Goal: Task Accomplishment & Management: Complete application form

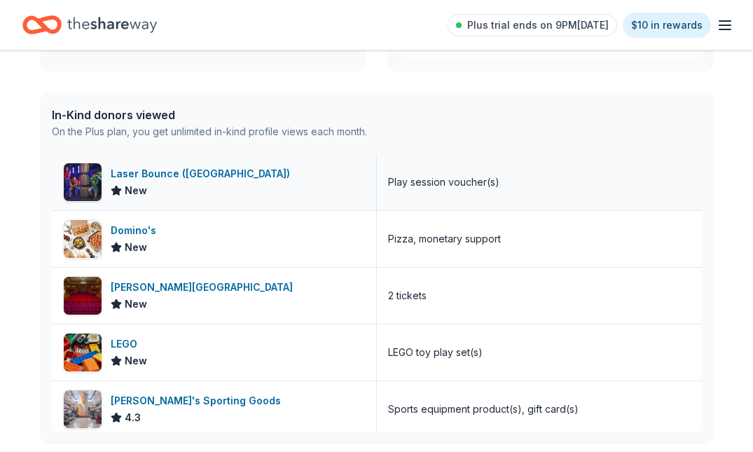
click at [190, 178] on div "Laser Bounce (Long Island)" at bounding box center [203, 173] width 185 height 17
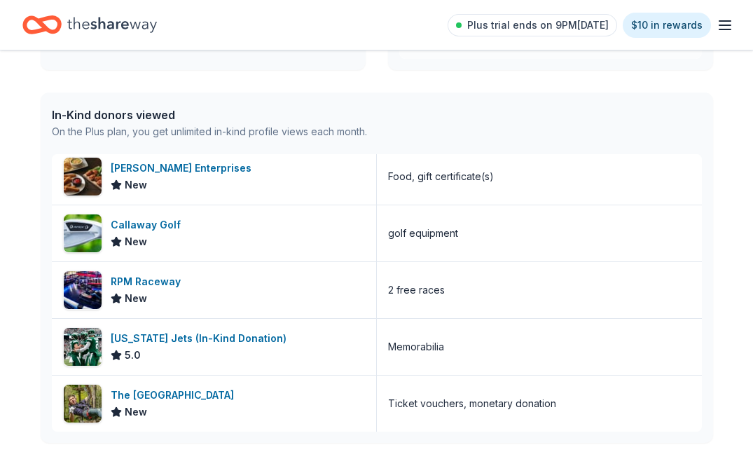
scroll to position [288, 0]
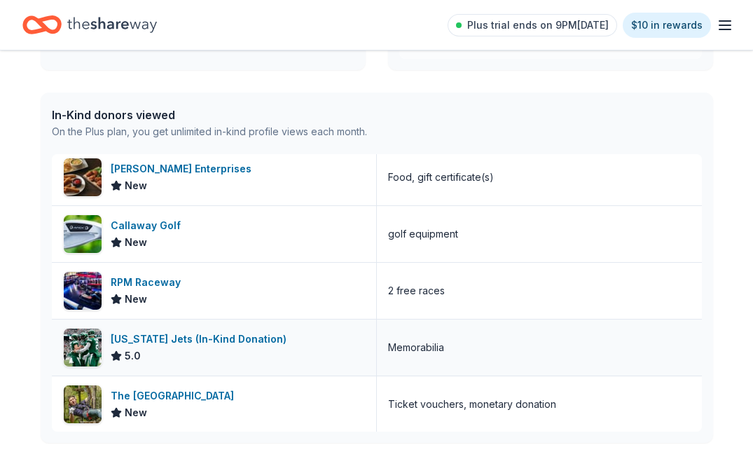
click at [206, 340] on div "New York Jets (In-Kind Donation)" at bounding box center [201, 338] width 181 height 17
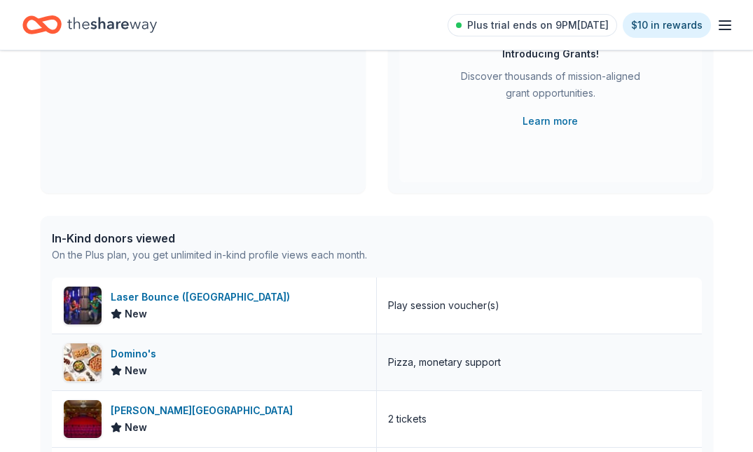
scroll to position [0, 0]
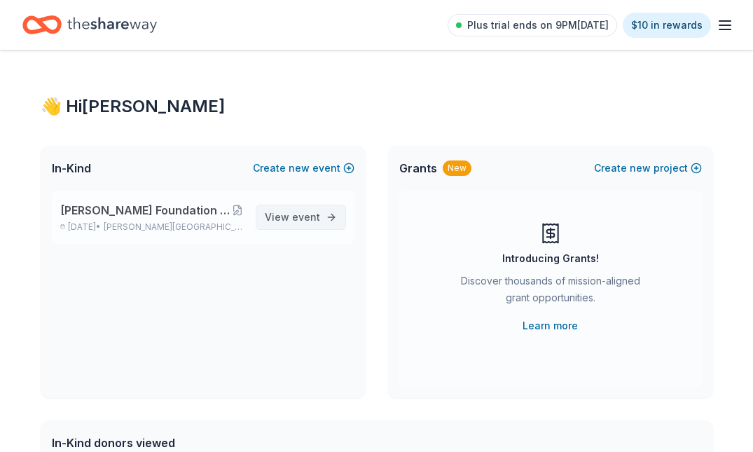
click at [304, 225] on link "View event" at bounding box center [301, 216] width 90 height 25
click at [301, 216] on span "event" at bounding box center [306, 217] width 28 height 12
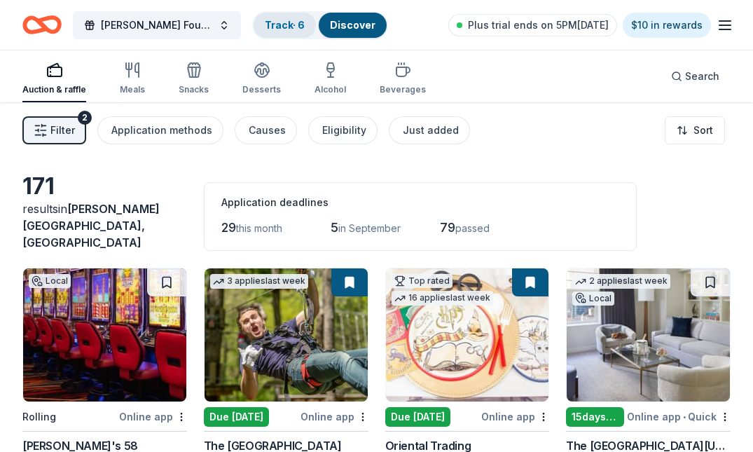
click at [295, 29] on link "Track · 6" at bounding box center [285, 25] width 40 height 12
click at [301, 24] on link "Track · 6" at bounding box center [285, 25] width 40 height 12
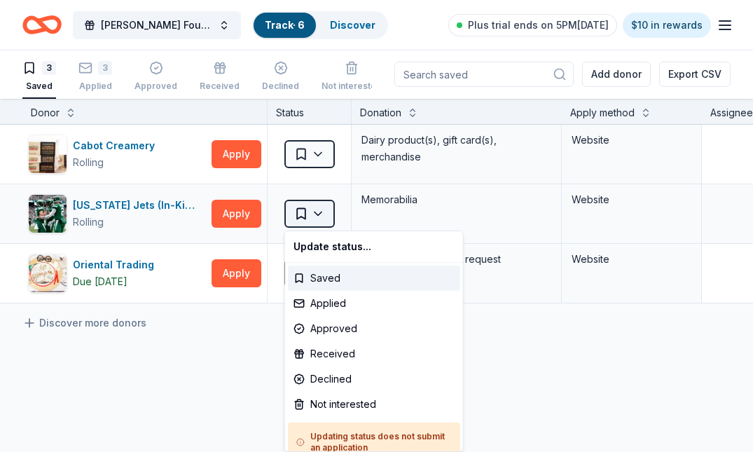
click at [332, 215] on html "John Brower Jr Foundation Heroes Against Heroin 10th Annual 5K Track · 6 Discov…" at bounding box center [376, 225] width 753 height 452
click at [333, 302] on div "Applied" at bounding box center [374, 303] width 172 height 25
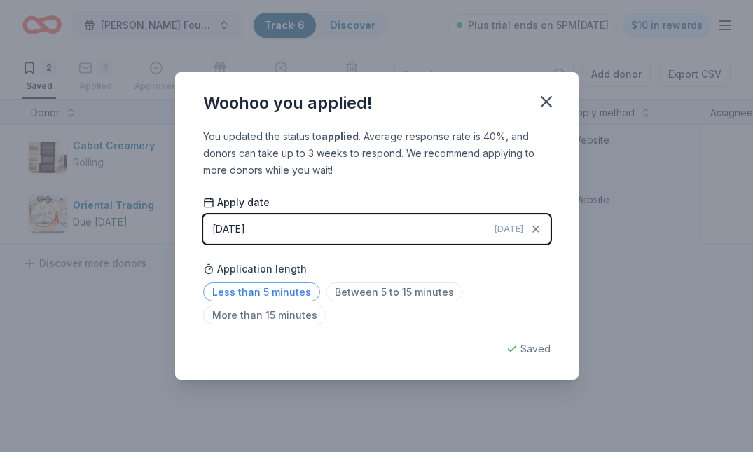
click at [274, 291] on span "Less than 5 minutes" at bounding box center [261, 291] width 117 height 19
click at [621, 361] on div "Woohoo you applied! You updated the status to applied . Average response rate i…" at bounding box center [376, 226] width 753 height 452
click at [548, 102] on icon "button" at bounding box center [546, 102] width 10 height 10
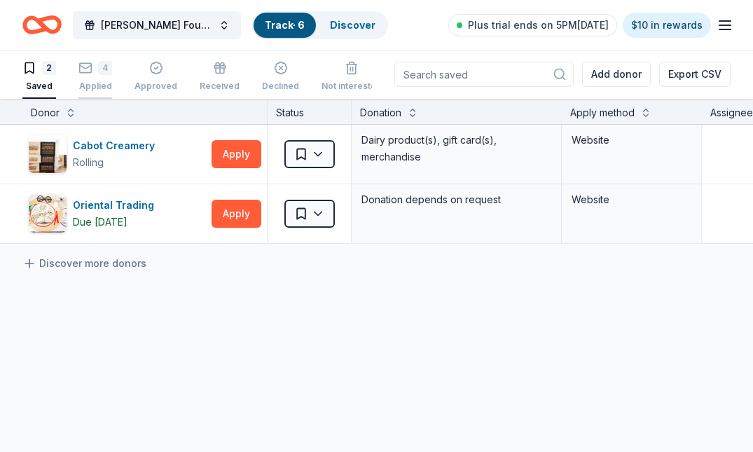
click at [96, 61] on div "4" at bounding box center [95, 61] width 34 height 14
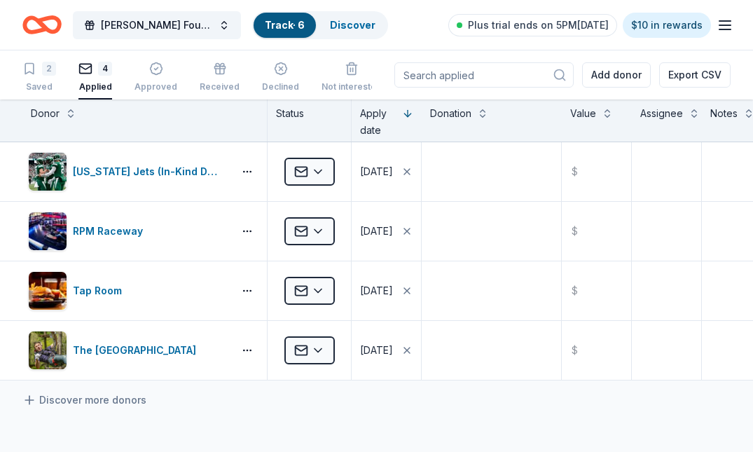
click at [48, 23] on icon "Home" at bounding box center [41, 24] width 39 height 33
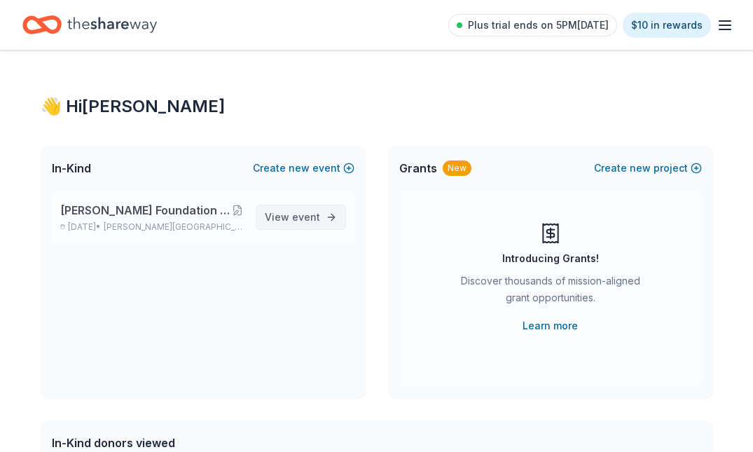
click at [291, 219] on span "View event" at bounding box center [292, 217] width 55 height 17
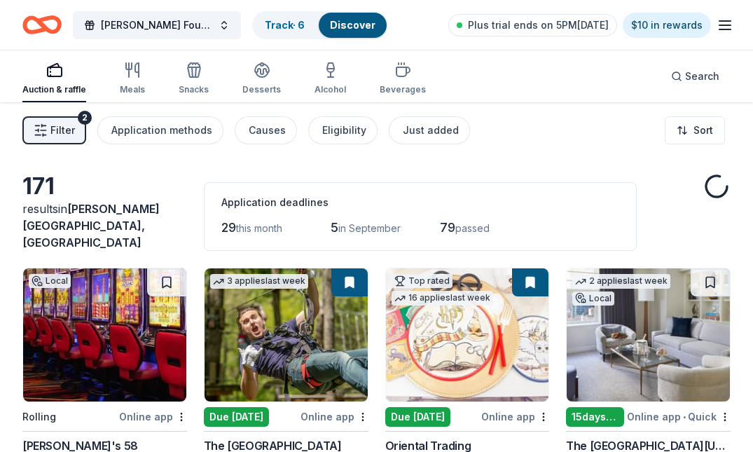
click at [464, 222] on span "passed" at bounding box center [472, 228] width 34 height 12
click at [447, 220] on span "79" at bounding box center [447, 227] width 15 height 15
click at [454, 220] on span "79" at bounding box center [447, 227] width 15 height 15
click at [58, 134] on span "Filter" at bounding box center [62, 130] width 25 height 17
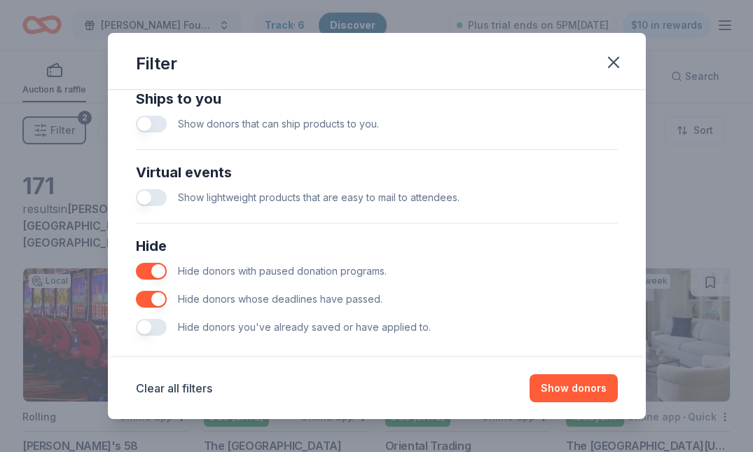
scroll to position [655, 0]
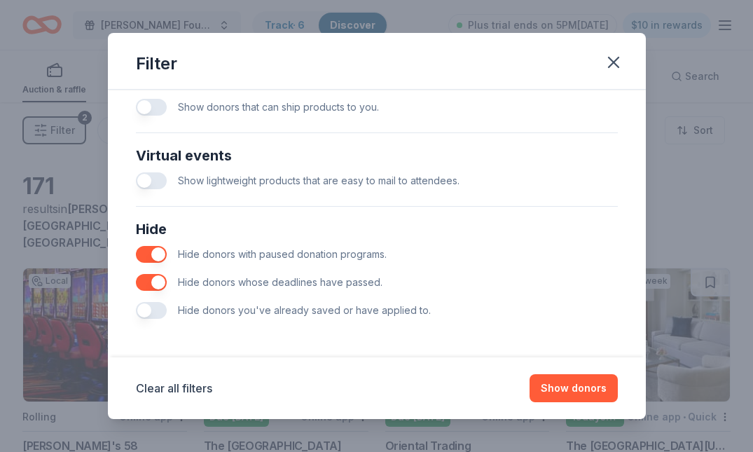
click at [156, 251] on button "button" at bounding box center [151, 254] width 31 height 17
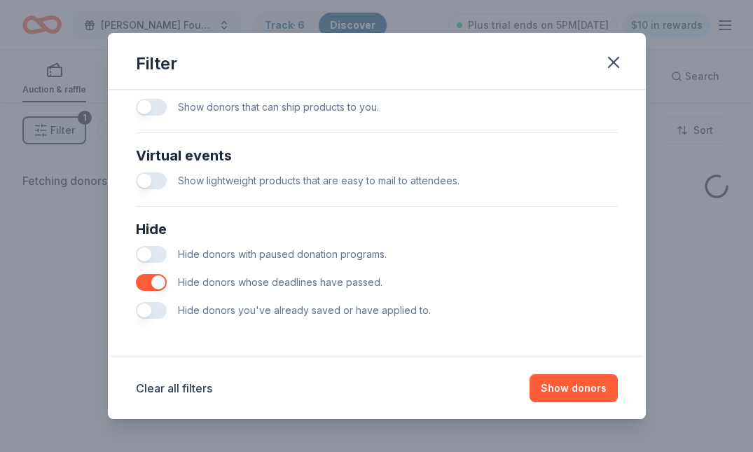
click at [156, 277] on button "button" at bounding box center [151, 282] width 31 height 17
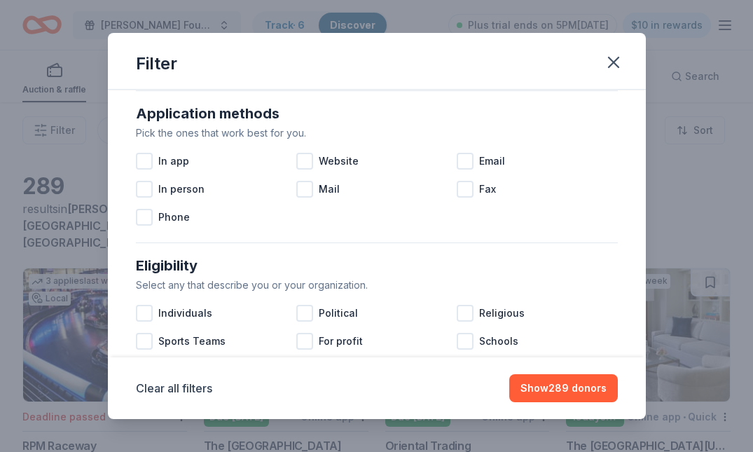
scroll to position [136, 0]
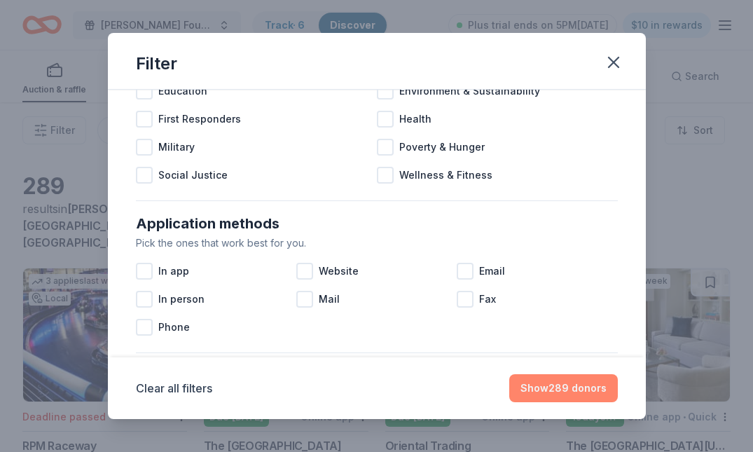
click at [568, 400] on button "Show 289 donors" at bounding box center [563, 388] width 109 height 28
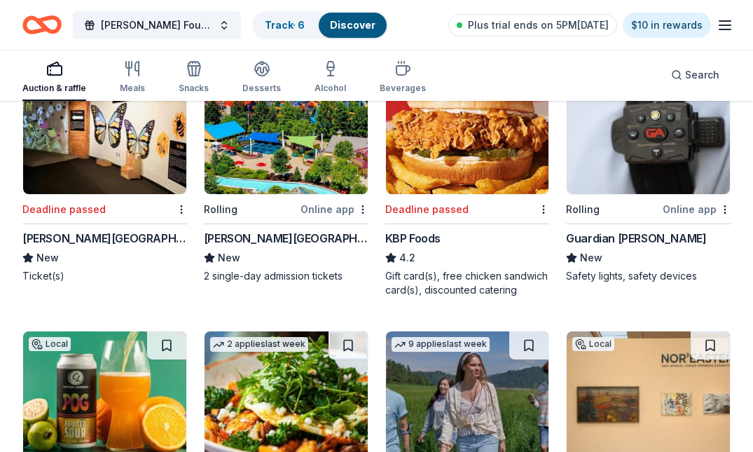
scroll to position [2614, 0]
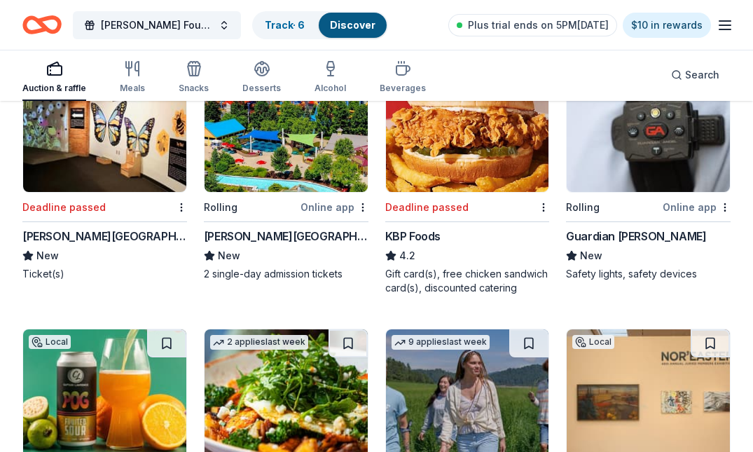
click at [417, 228] on div "KBP Foods" at bounding box center [412, 236] width 55 height 17
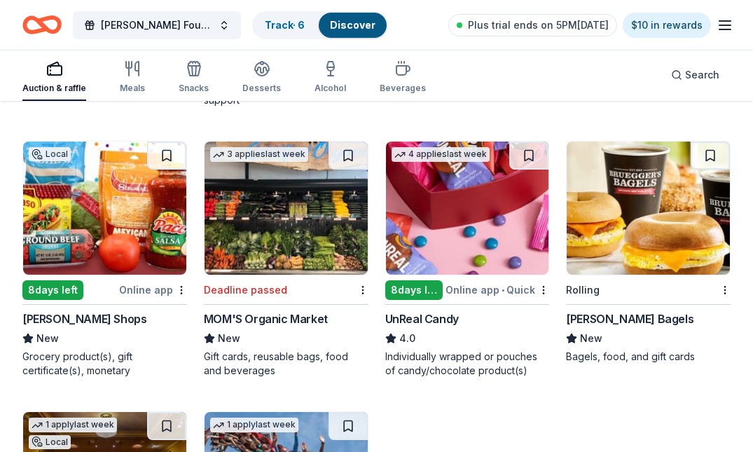
scroll to position [3115, 0]
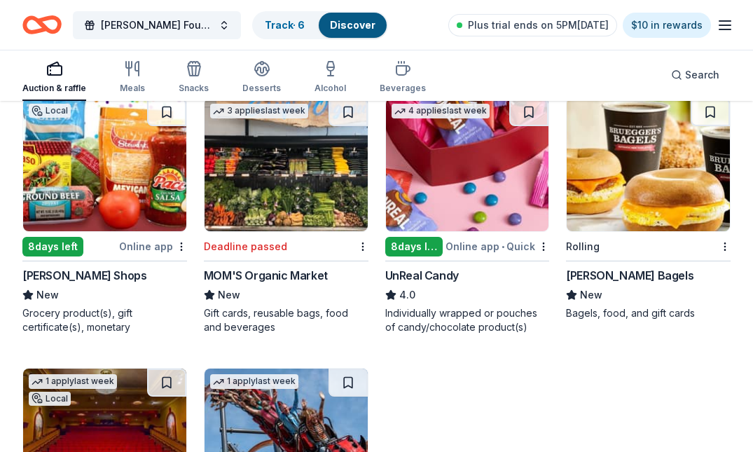
click at [475, 197] on img at bounding box center [467, 164] width 163 height 133
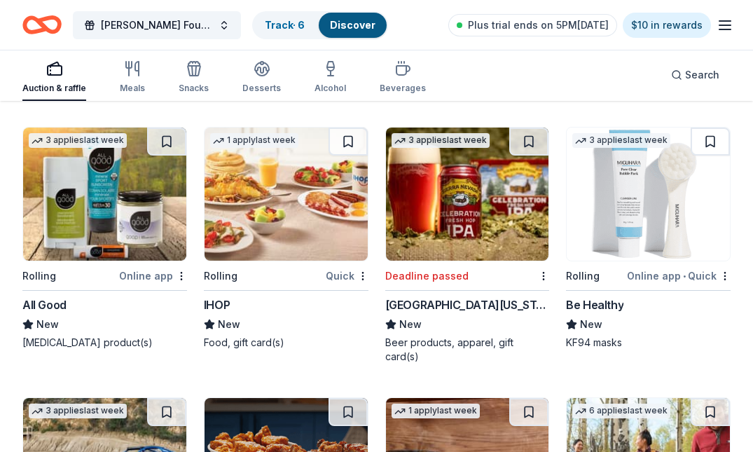
scroll to position [15341, 0]
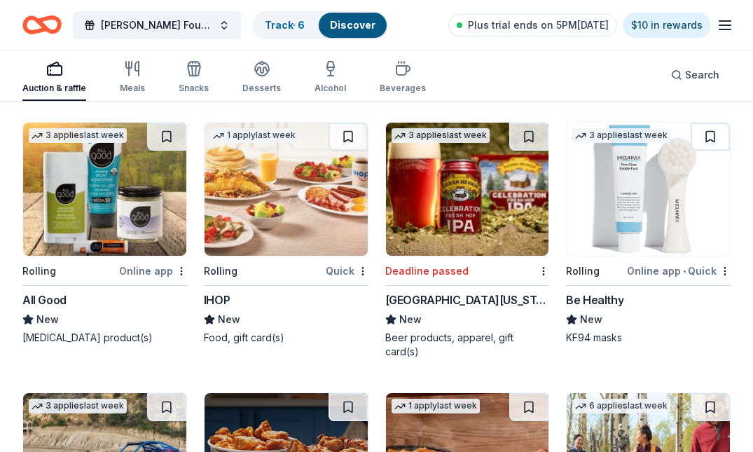
click at [327, 215] on img at bounding box center [285, 189] width 163 height 133
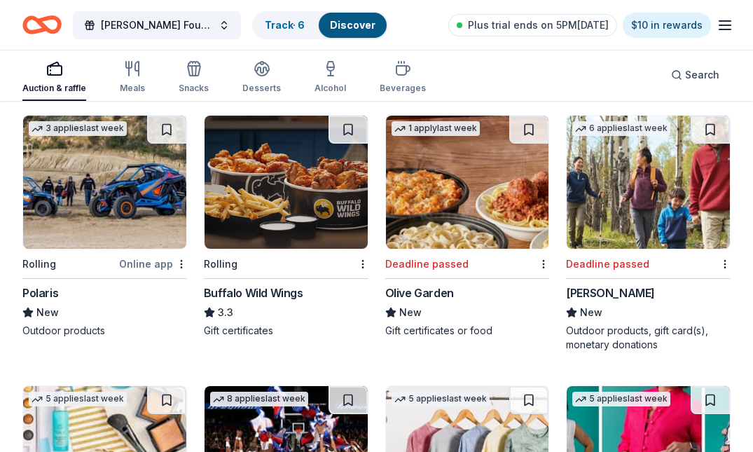
scroll to position [15617, 0]
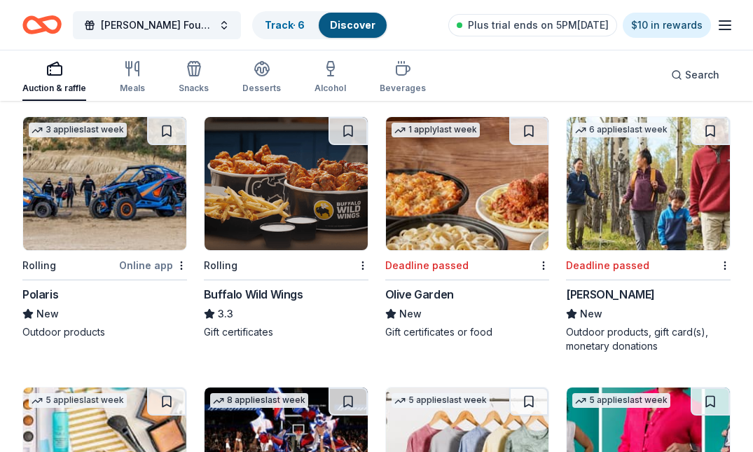
click at [290, 179] on img at bounding box center [285, 183] width 163 height 133
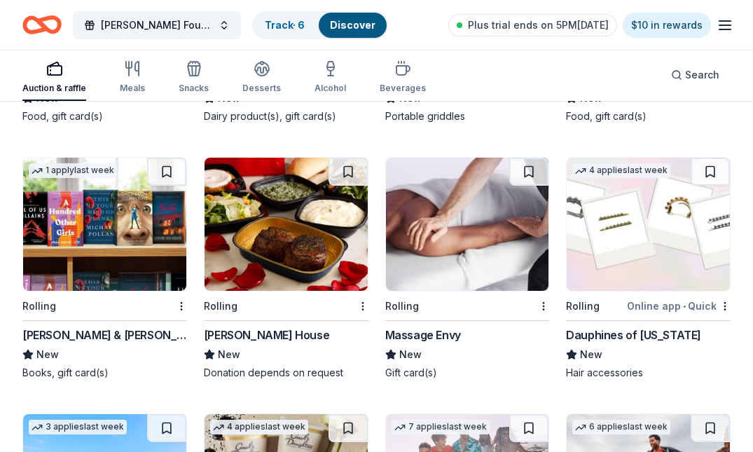
scroll to position [17994, 0]
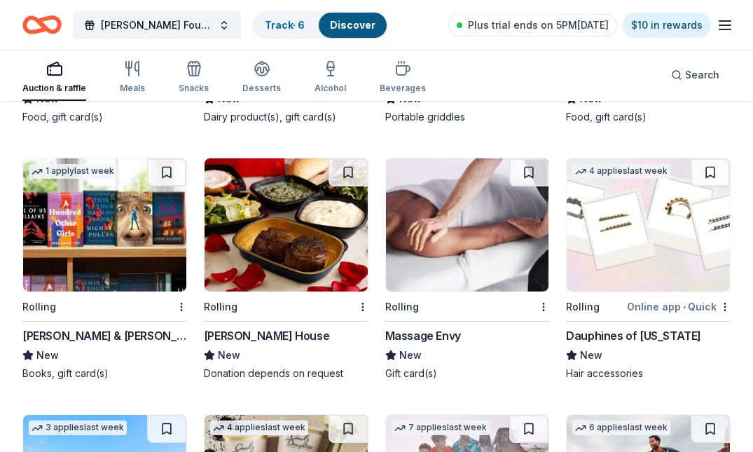
click at [474, 209] on img at bounding box center [467, 224] width 163 height 133
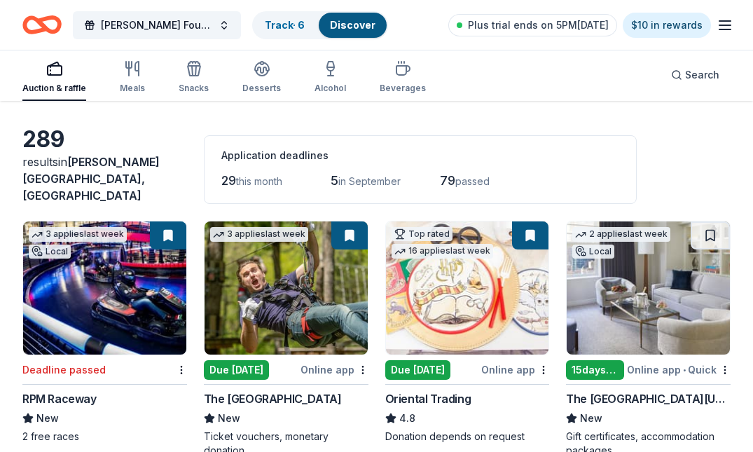
scroll to position [0, 0]
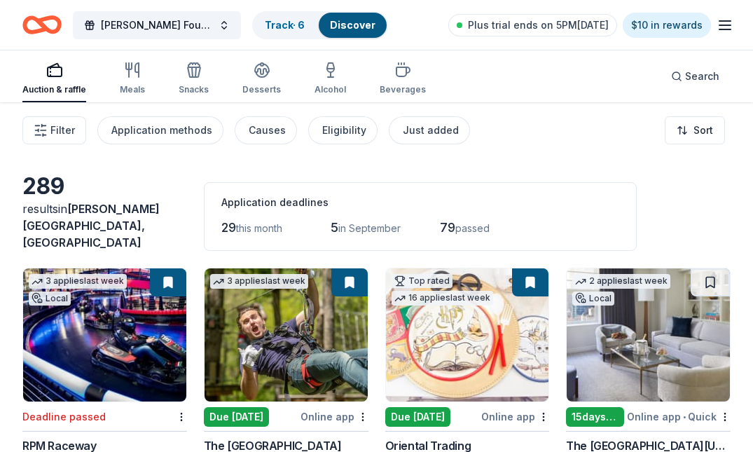
click at [439, 217] on div "29 this month 5 in September 79 passed" at bounding box center [420, 227] width 398 height 22
click at [326, 130] on div "Eligibility" at bounding box center [344, 130] width 44 height 17
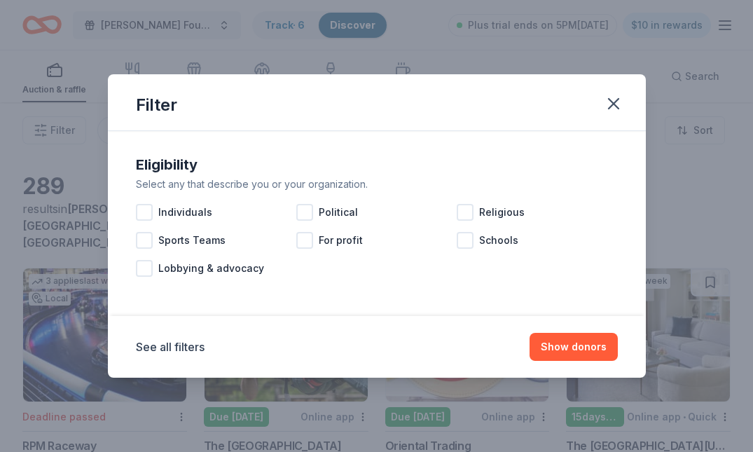
click at [628, 97] on div "Filter" at bounding box center [377, 102] width 538 height 57
click at [623, 99] on button "button" at bounding box center [613, 103] width 31 height 31
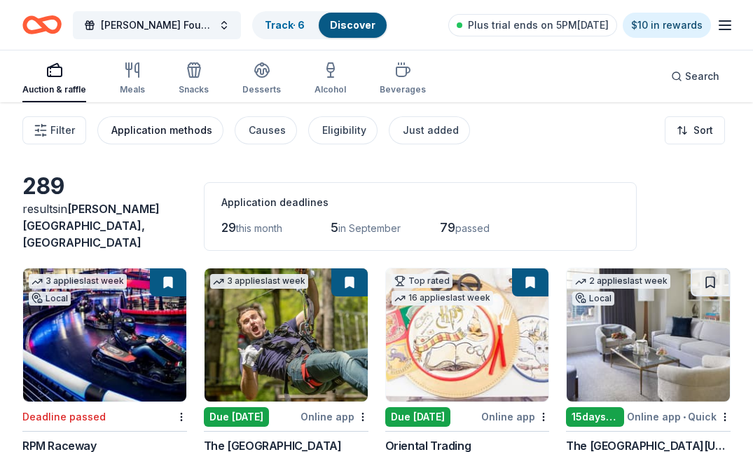
click at [132, 122] on div "Application methods" at bounding box center [161, 130] width 101 height 17
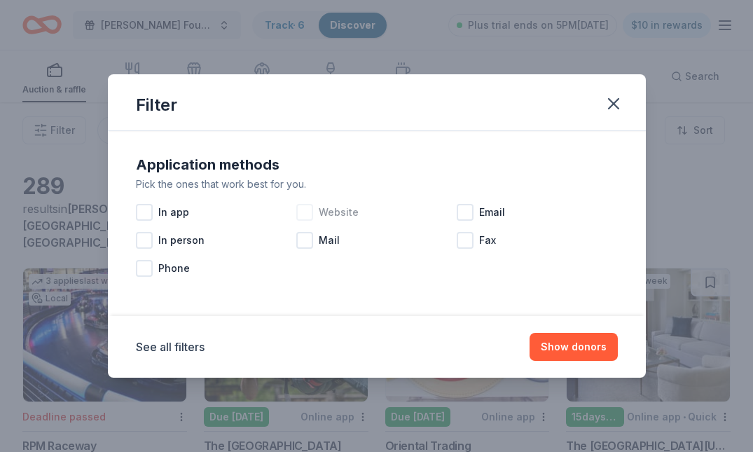
click at [330, 223] on div "Website" at bounding box center [376, 212] width 160 height 28
click at [477, 211] on div "Email" at bounding box center [537, 212] width 160 height 28
click at [181, 219] on span "In app" at bounding box center [173, 212] width 31 height 17
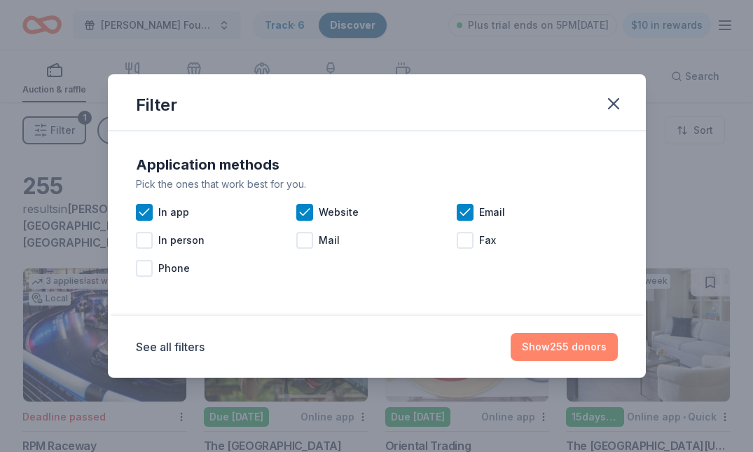
click at [601, 346] on button "Show 255 donors" at bounding box center [563, 347] width 107 height 28
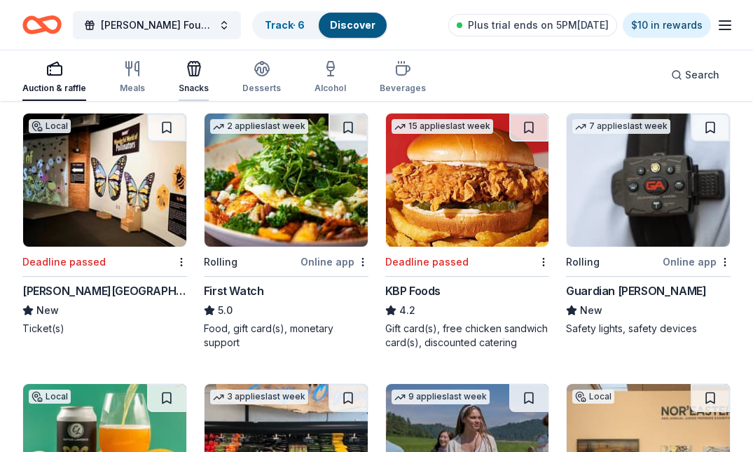
scroll to position [2564, 0]
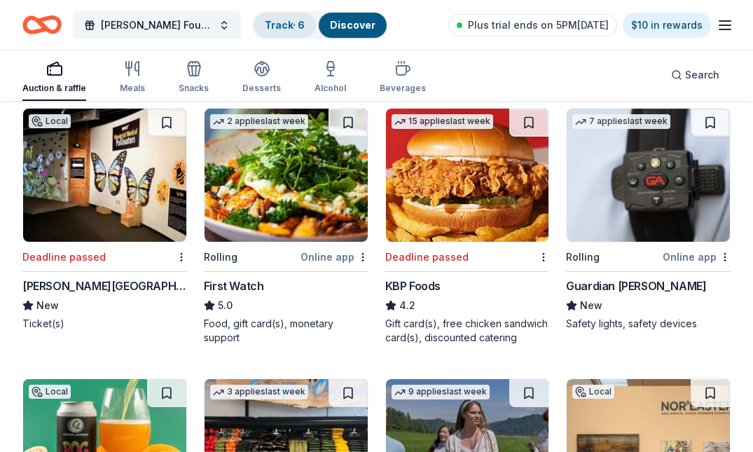
click at [275, 27] on link "Track · 6" at bounding box center [285, 25] width 40 height 12
click at [291, 20] on link "Track · 6" at bounding box center [285, 25] width 40 height 12
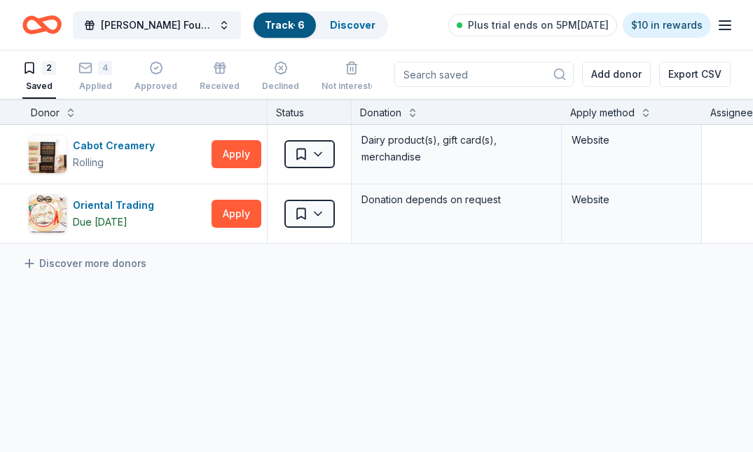
scroll to position [1, 0]
click at [290, 27] on link "Track · 6" at bounding box center [285, 25] width 40 height 12
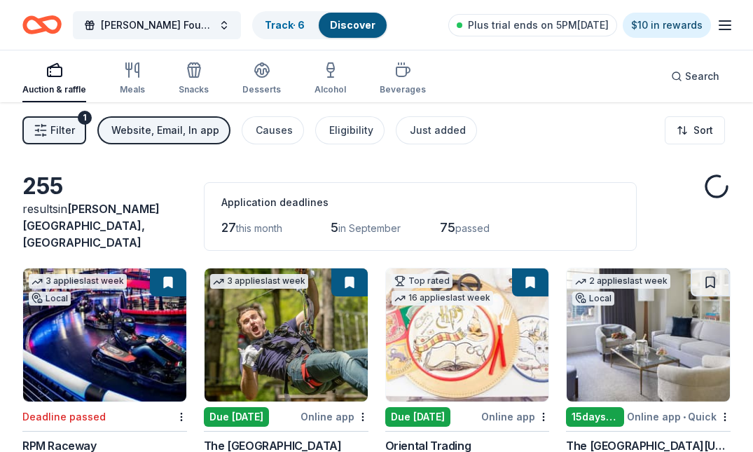
click at [106, 74] on div "Auction & raffle Meals Snacks Desserts Alcohol Beverages" at bounding box center [223, 79] width 403 height 46
click at [304, 16] on div "Track · 6" at bounding box center [284, 25] width 62 height 25
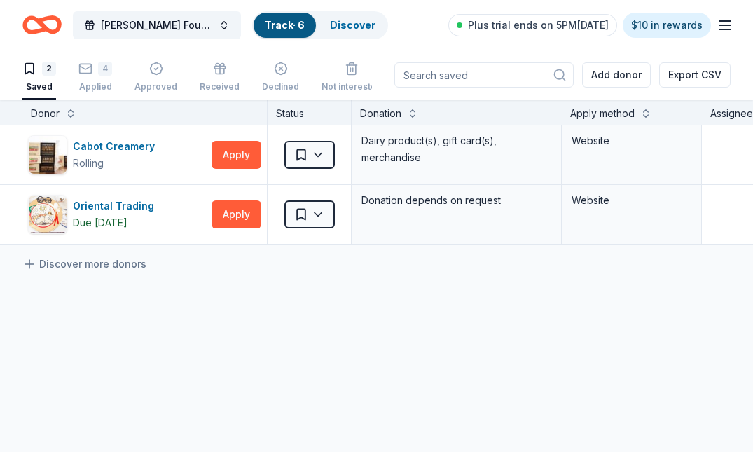
scroll to position [1, 0]
click at [100, 73] on div "4" at bounding box center [105, 68] width 14 height 14
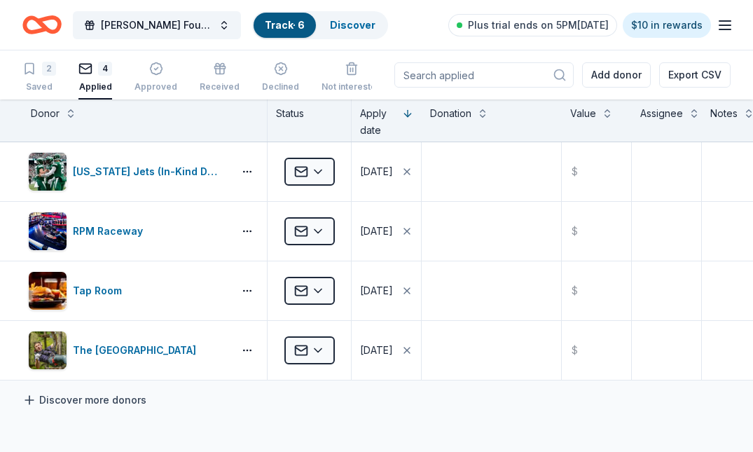
click at [110, 403] on link "Discover more donors" at bounding box center [84, 399] width 124 height 17
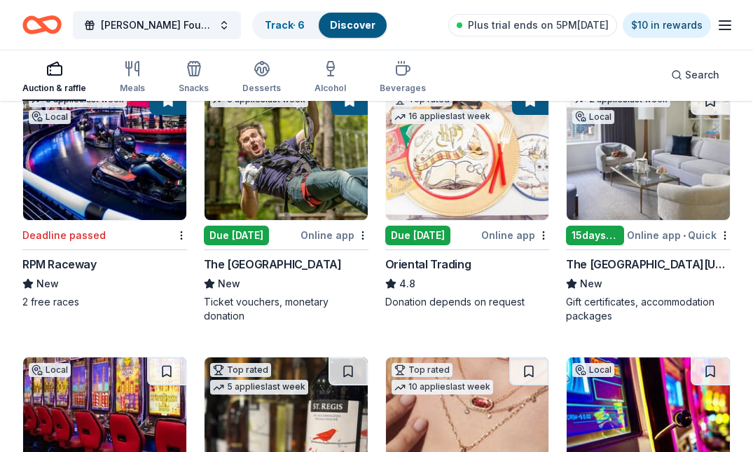
scroll to position [183, 0]
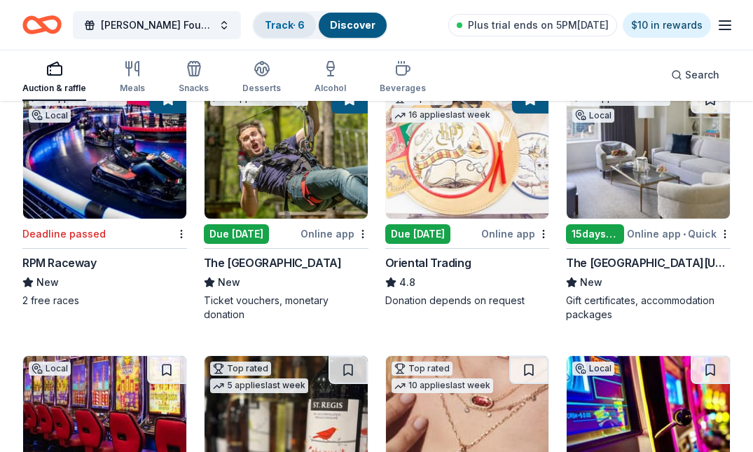
click at [290, 32] on div "Track · 6" at bounding box center [284, 25] width 62 height 25
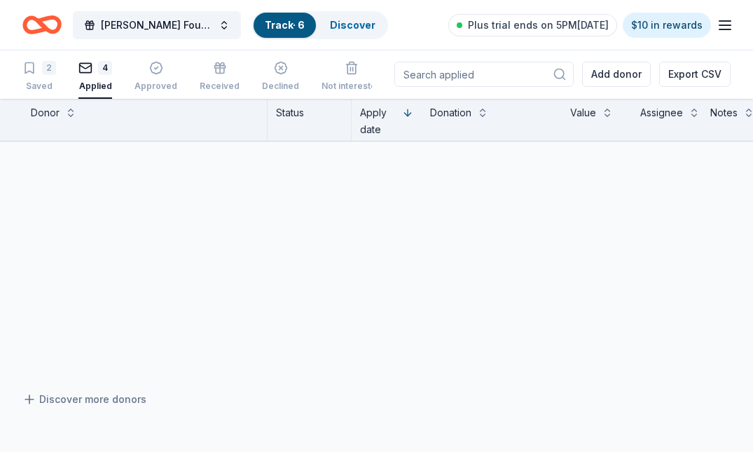
scroll to position [1, 0]
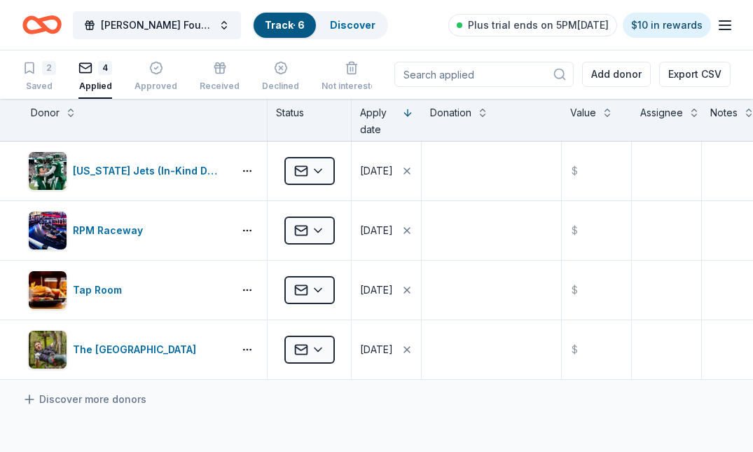
click at [39, 18] on icon "Home" at bounding box center [49, 25] width 22 height 14
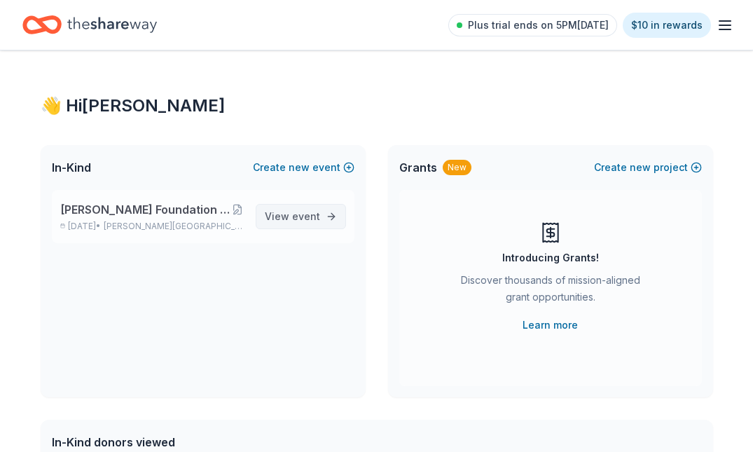
click at [307, 213] on span "event" at bounding box center [306, 216] width 28 height 12
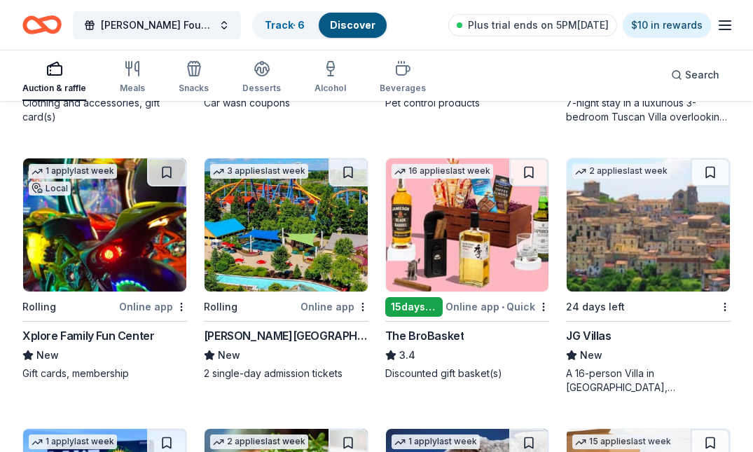
scroll to position [1467, 0]
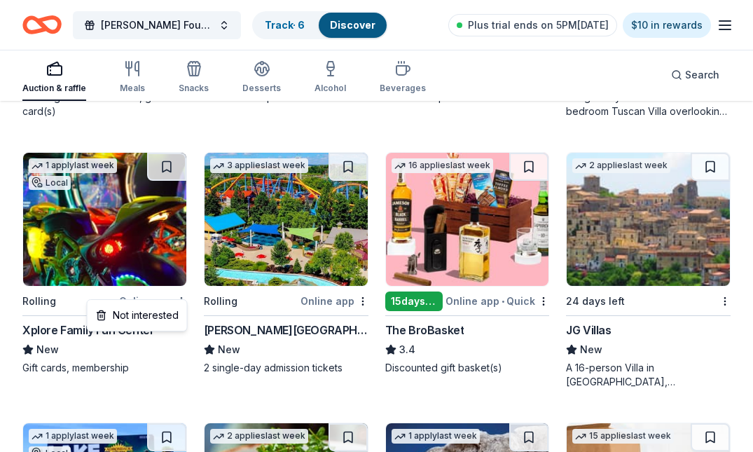
click at [165, 158] on button at bounding box center [166, 167] width 39 height 28
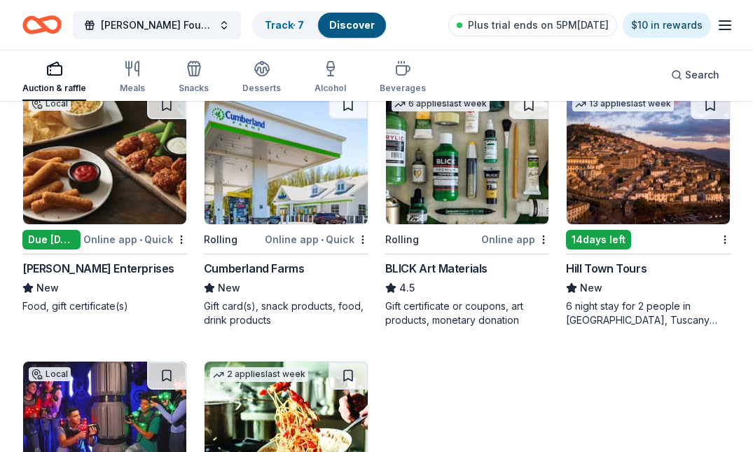
scroll to position [3135, 0]
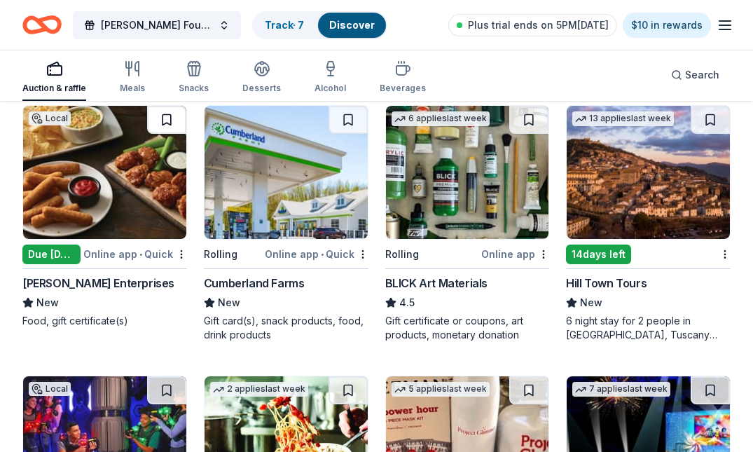
click at [168, 114] on button at bounding box center [166, 120] width 39 height 28
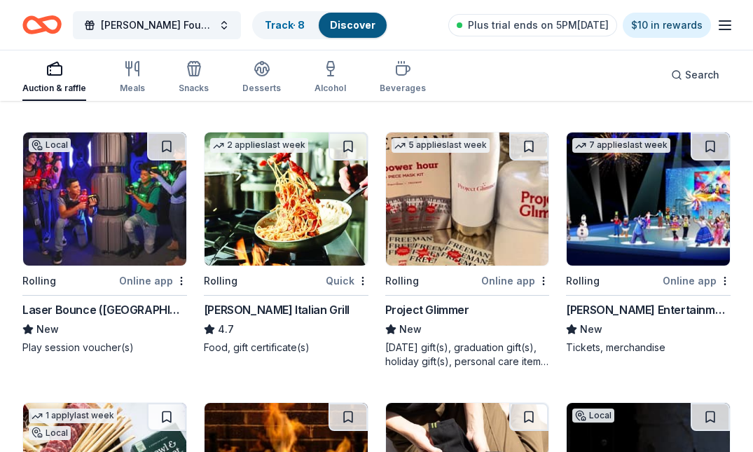
scroll to position [3392, 0]
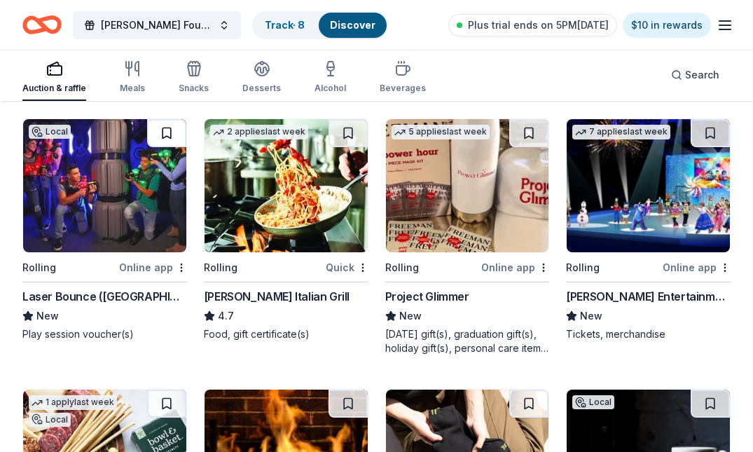
click at [172, 119] on button at bounding box center [166, 133] width 39 height 28
click at [284, 23] on link "Track · 9" at bounding box center [285, 25] width 40 height 12
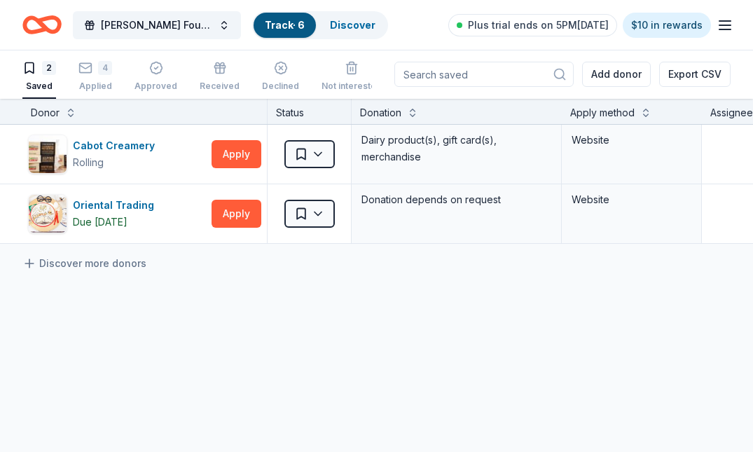
scroll to position [1, 0]
click at [284, 23] on link "Track · 6" at bounding box center [285, 25] width 40 height 12
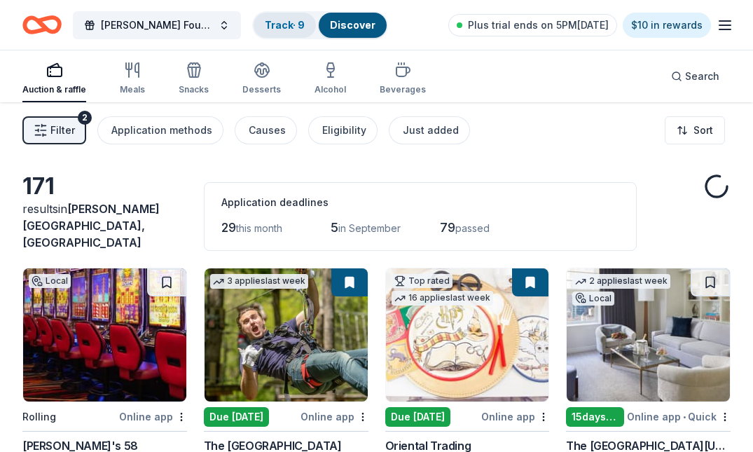
click at [294, 18] on div "Track · 9" at bounding box center [284, 25] width 62 height 25
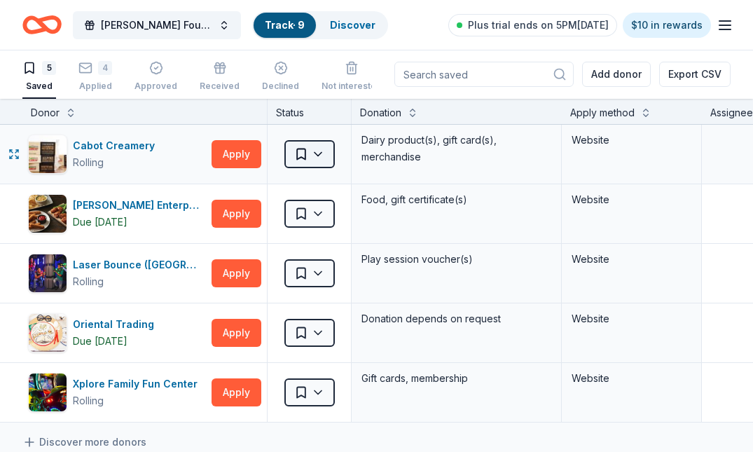
click at [318, 152] on html "John Brower Jr Foundation Heroes Against Heroin 10th Annual 5K Track · 9 Discov…" at bounding box center [376, 225] width 753 height 452
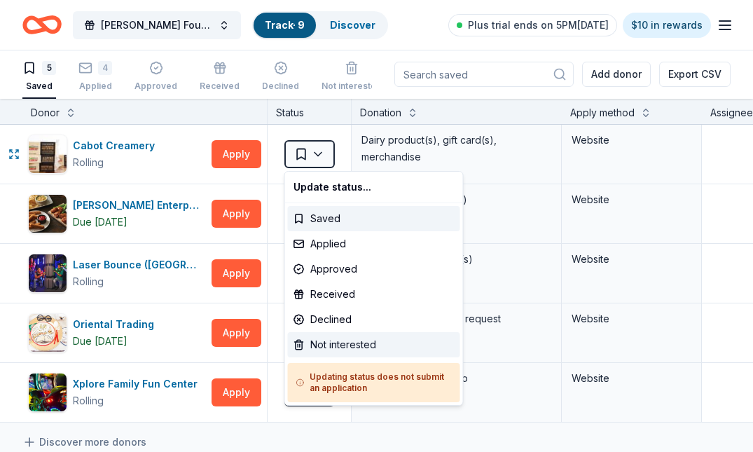
click at [369, 344] on div "Not interested" at bounding box center [374, 344] width 172 height 25
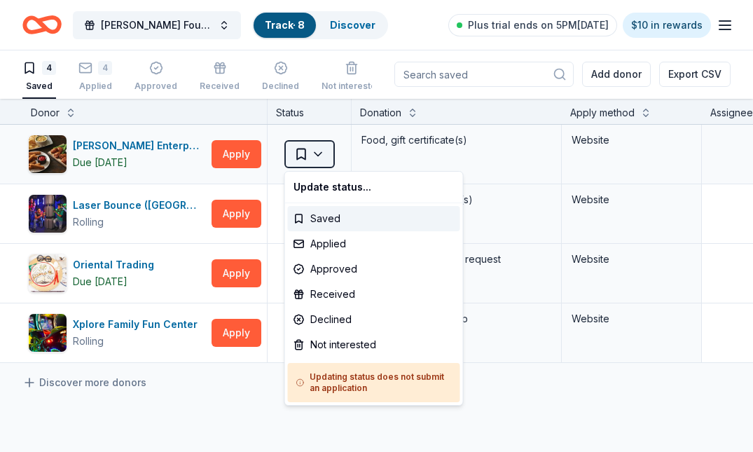
click at [319, 152] on html "John Brower Jr Foundation Heroes Against Heroin 10th Annual 5K Track · 8 Discov…" at bounding box center [376, 225] width 753 height 452
click at [326, 244] on div "Applied" at bounding box center [374, 243] width 172 height 25
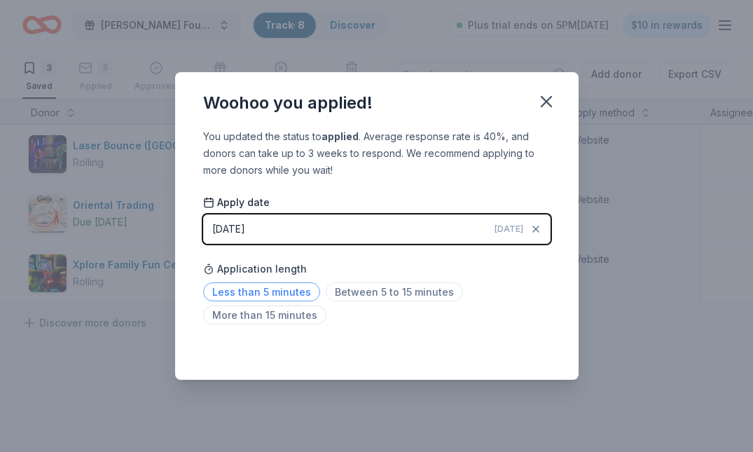
click at [270, 290] on span "Less than 5 minutes" at bounding box center [261, 291] width 117 height 19
click at [548, 98] on icon "button" at bounding box center [546, 102] width 10 height 10
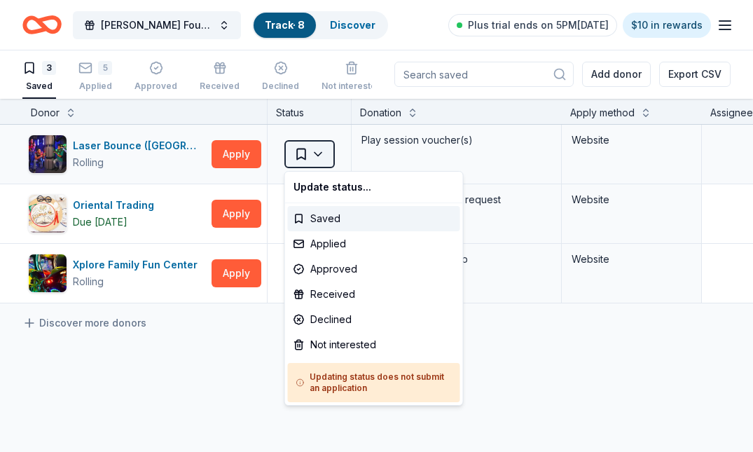
click at [319, 160] on html "John Brower Jr Foundation Heroes Against Heroin 10th Annual 5K Track · 8 Discov…" at bounding box center [376, 225] width 753 height 452
click at [330, 236] on div "Applied" at bounding box center [374, 243] width 172 height 25
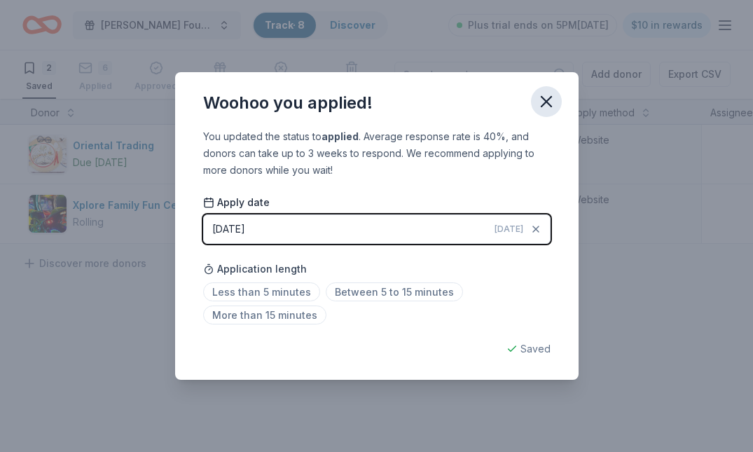
click at [551, 106] on icon "button" at bounding box center [546, 102] width 20 height 20
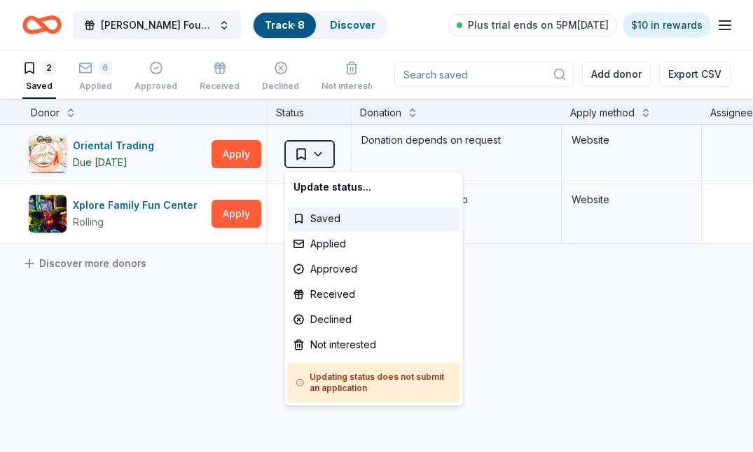
click at [324, 165] on html "John Brower Jr Foundation Heroes Against Heroin 10th Annual 5K Track · 8 Discov…" at bounding box center [376, 225] width 753 height 452
click at [344, 342] on div "Not interested" at bounding box center [374, 344] width 172 height 25
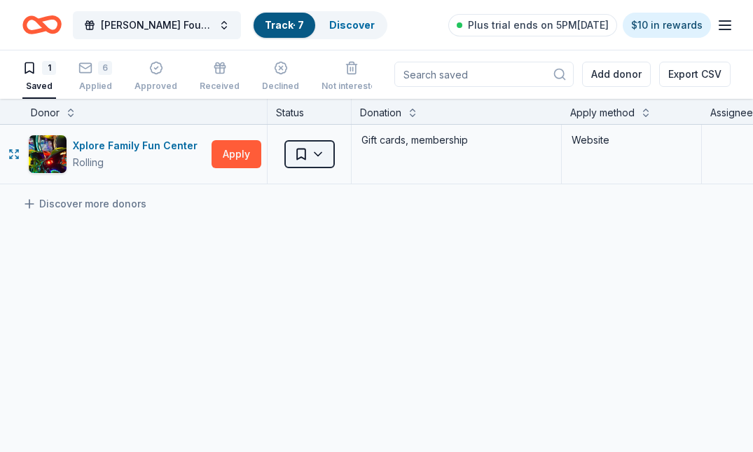
click at [314, 152] on html "John Brower Jr Foundation Heroes Against Heroin 10th Annual 5K Track · 7 Discov…" at bounding box center [376, 225] width 753 height 452
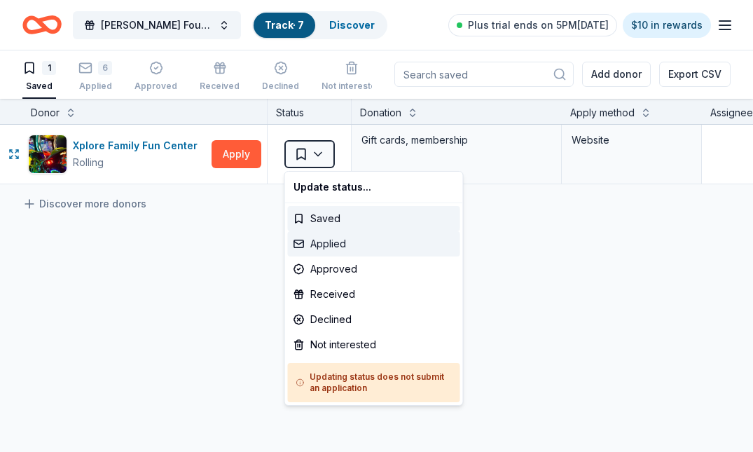
click at [347, 246] on div "Applied" at bounding box center [374, 243] width 172 height 25
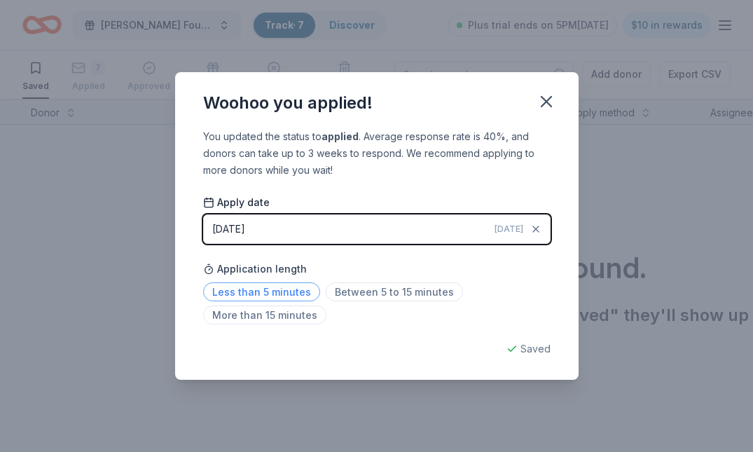
click at [258, 289] on span "Less than 5 minutes" at bounding box center [261, 291] width 117 height 19
click at [540, 103] on icon "button" at bounding box center [546, 102] width 20 height 20
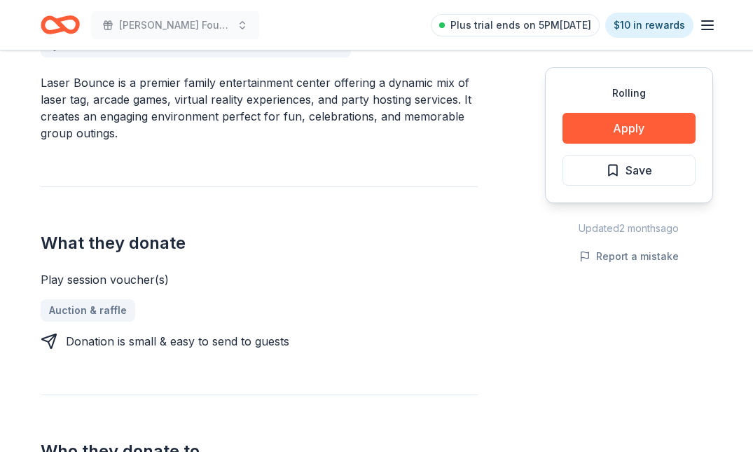
scroll to position [429, 0]
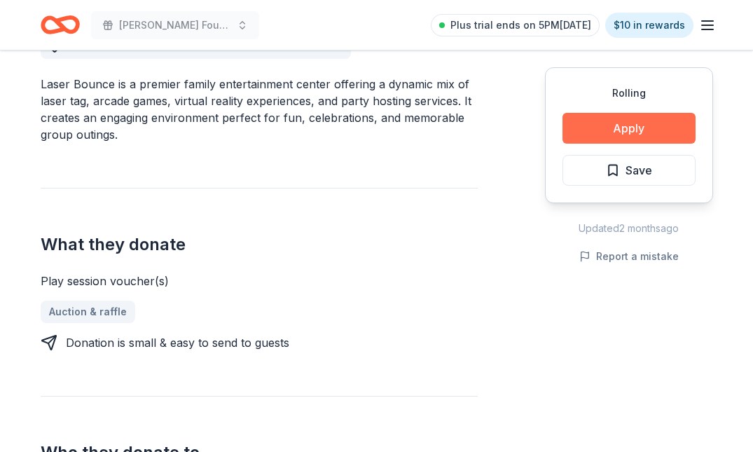
click at [667, 132] on button "Apply" at bounding box center [628, 128] width 133 height 31
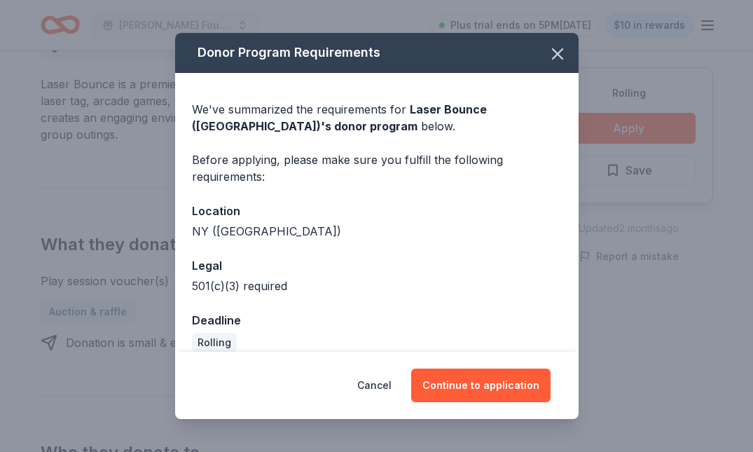
scroll to position [17, 0]
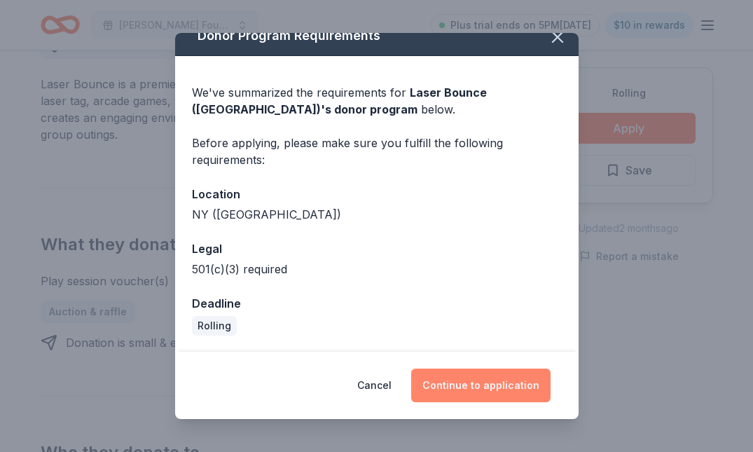
click at [473, 385] on button "Continue to application" at bounding box center [480, 385] width 139 height 34
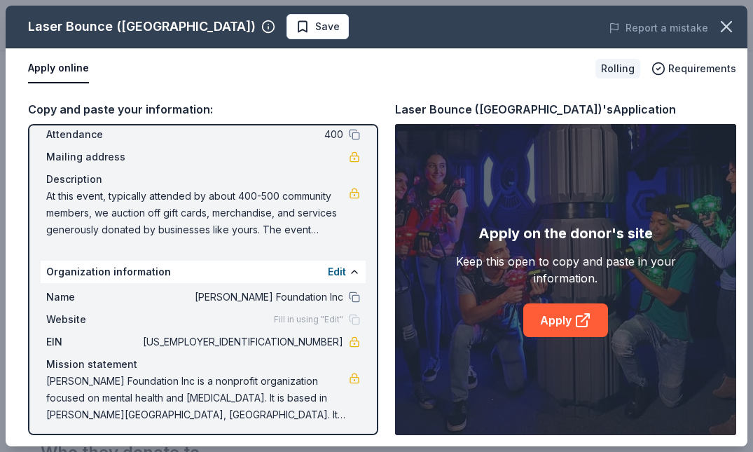
scroll to position [90, 0]
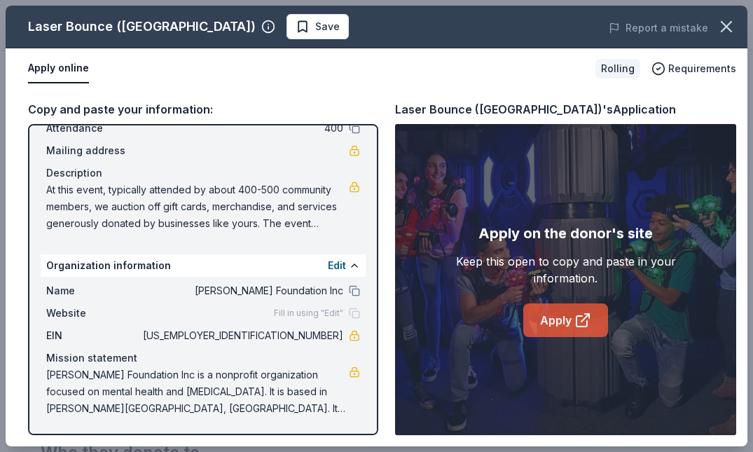
click at [598, 320] on link "Apply" at bounding box center [565, 320] width 85 height 34
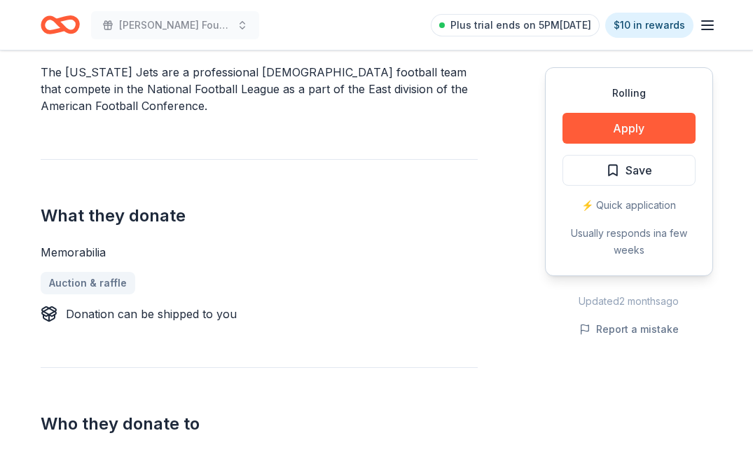
scroll to position [443, 0]
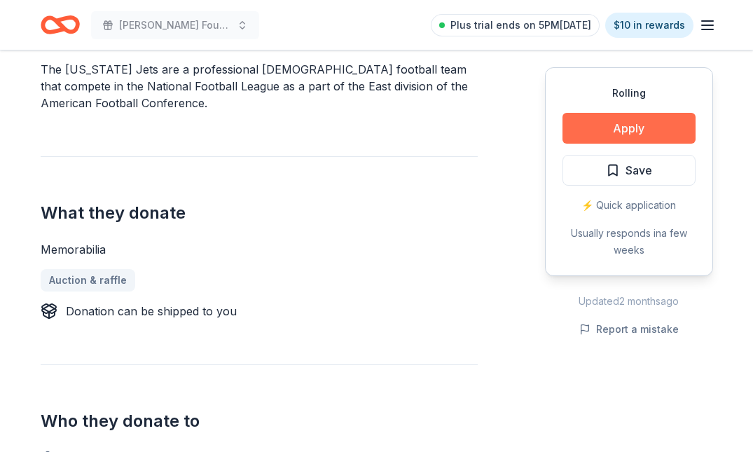
click at [637, 136] on button "Apply" at bounding box center [628, 128] width 133 height 31
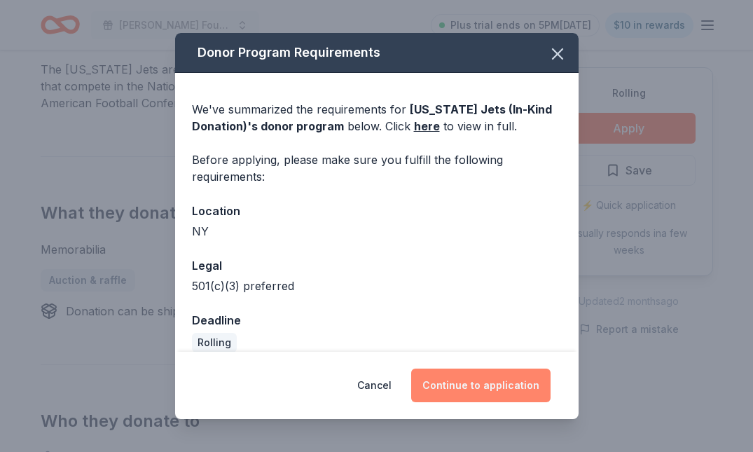
click at [475, 384] on button "Continue to application" at bounding box center [480, 385] width 139 height 34
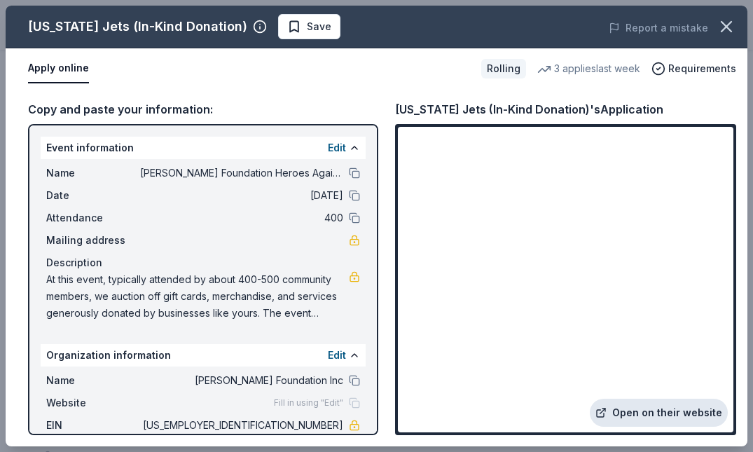
click at [657, 415] on link "Open on their website" at bounding box center [659, 412] width 138 height 28
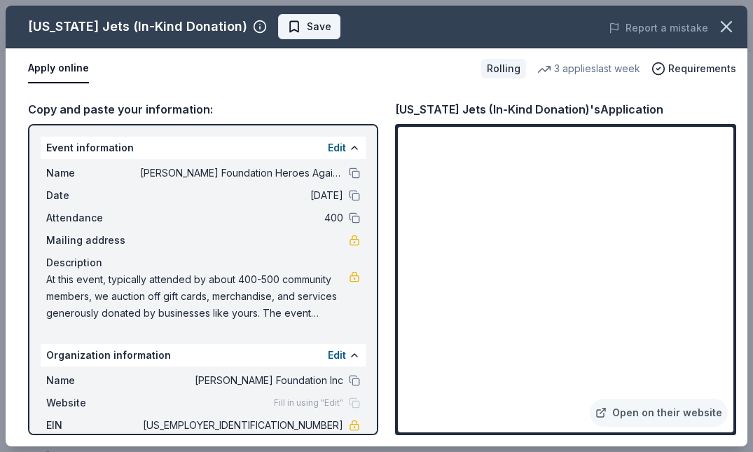
click at [307, 28] on span "Save" at bounding box center [319, 26] width 25 height 17
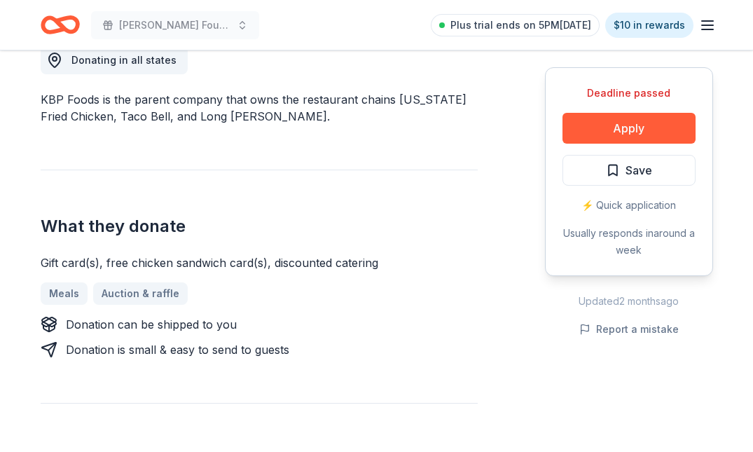
scroll to position [415, 0]
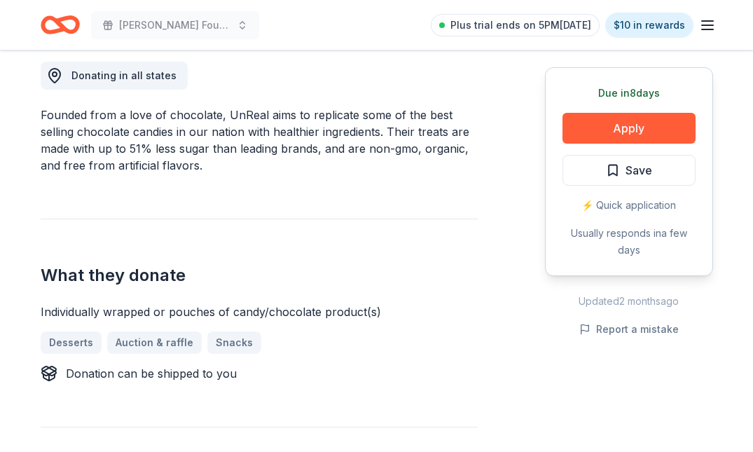
scroll to position [373, 0]
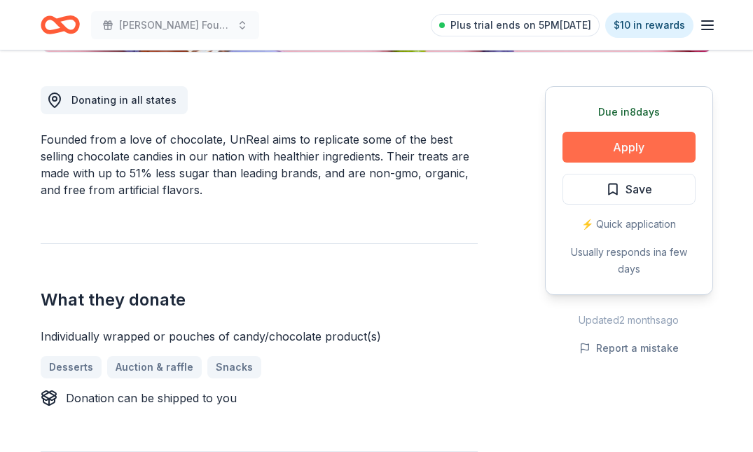
click at [650, 160] on button "Apply" at bounding box center [628, 147] width 133 height 31
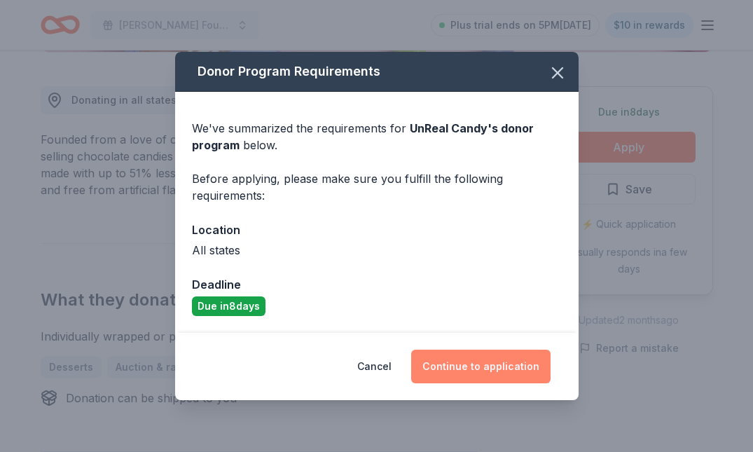
click at [510, 364] on button "Continue to application" at bounding box center [480, 366] width 139 height 34
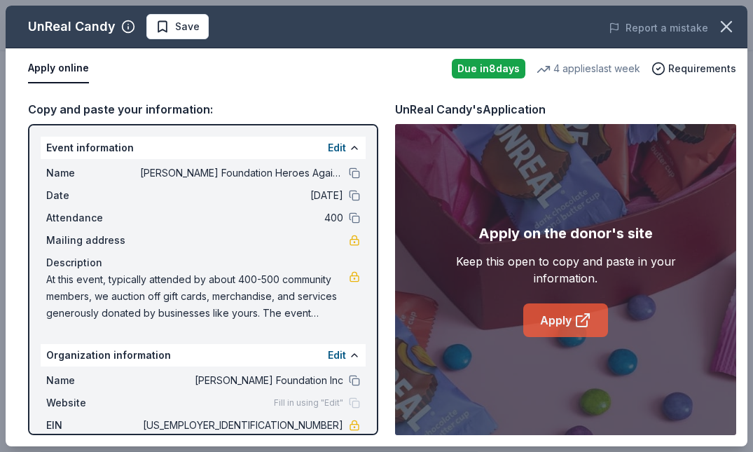
click at [558, 324] on link "Apply" at bounding box center [565, 320] width 85 height 34
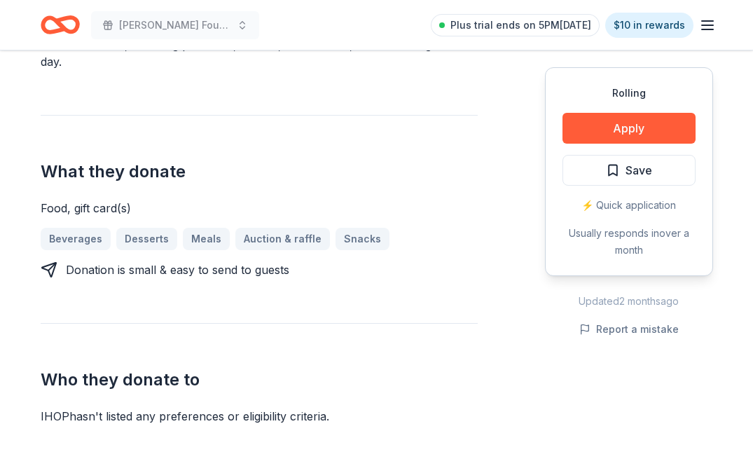
scroll to position [487, 0]
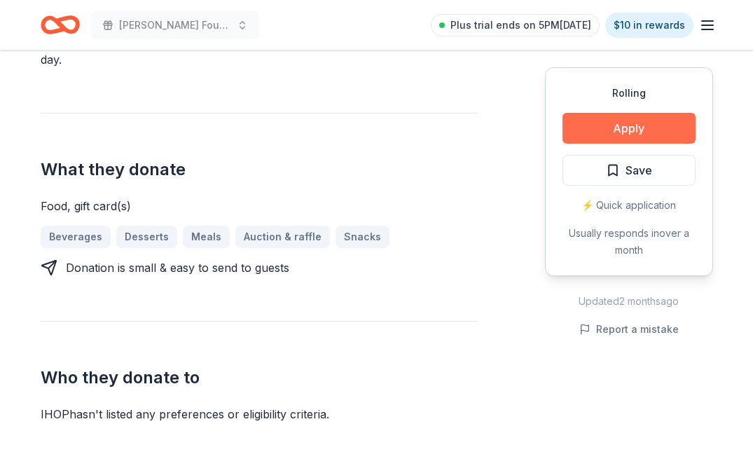
click at [599, 126] on button "Apply" at bounding box center [628, 128] width 133 height 31
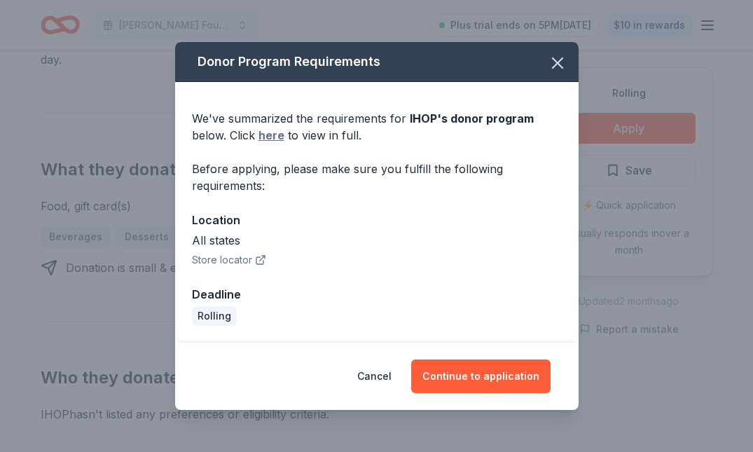
click at [267, 134] on link "here" at bounding box center [271, 135] width 26 height 17
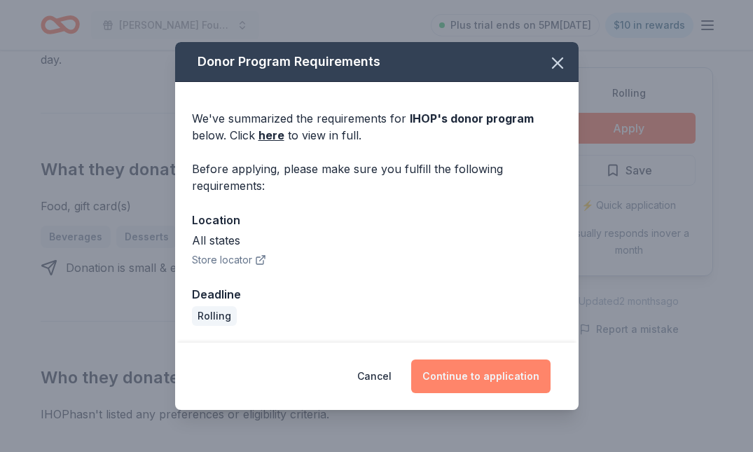
click at [492, 384] on button "Continue to application" at bounding box center [480, 376] width 139 height 34
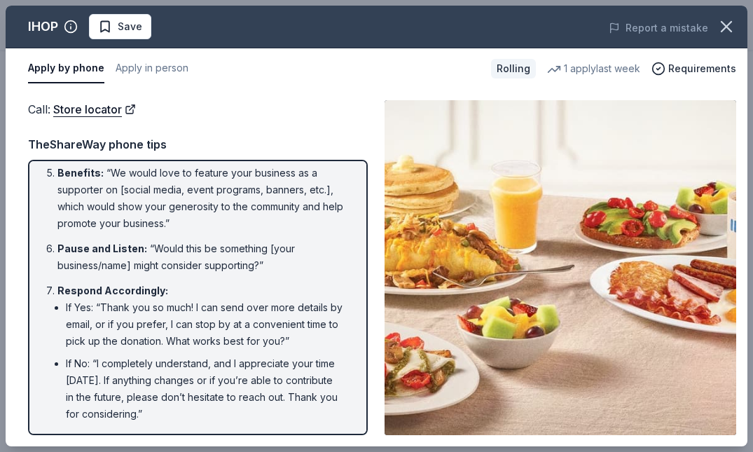
scroll to position [369, 0]
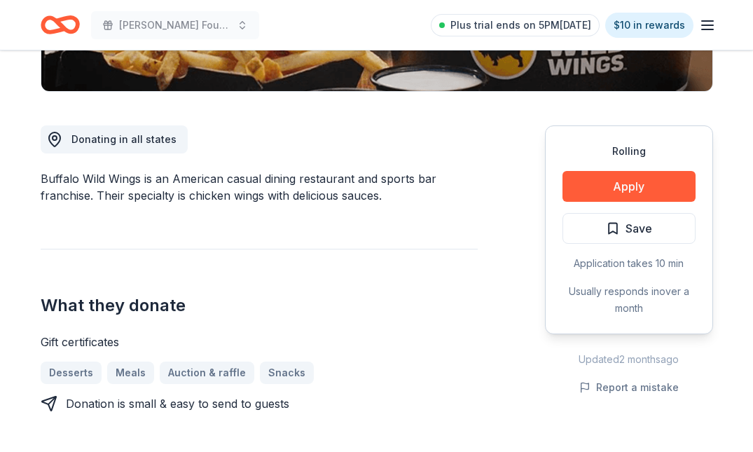
scroll to position [361, 0]
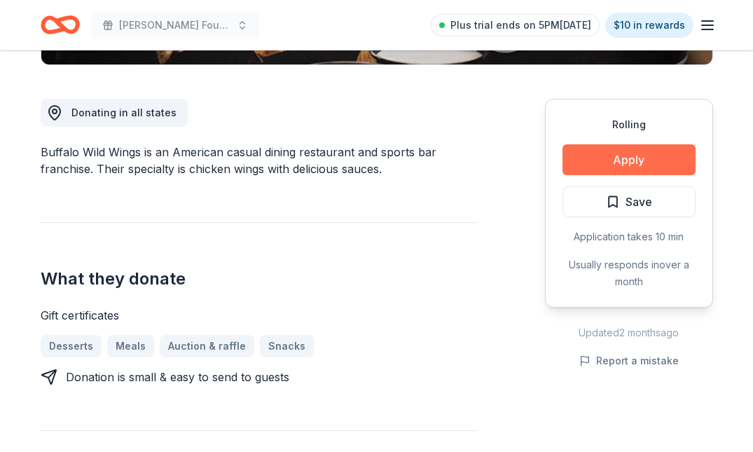
click at [602, 169] on button "Apply" at bounding box center [628, 159] width 133 height 31
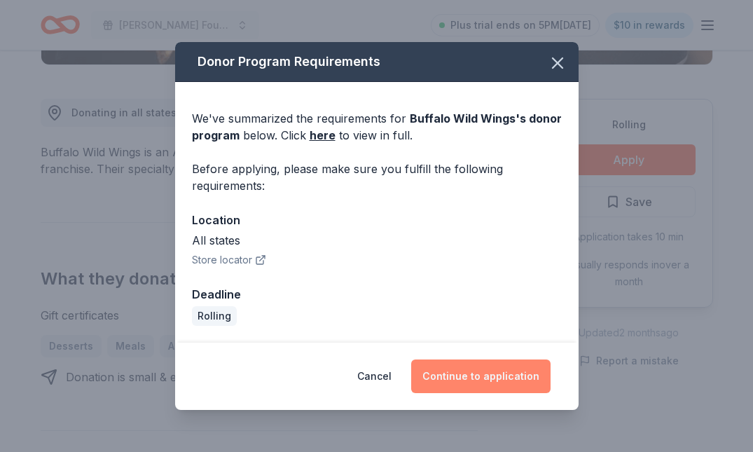
click at [502, 379] on button "Continue to application" at bounding box center [480, 376] width 139 height 34
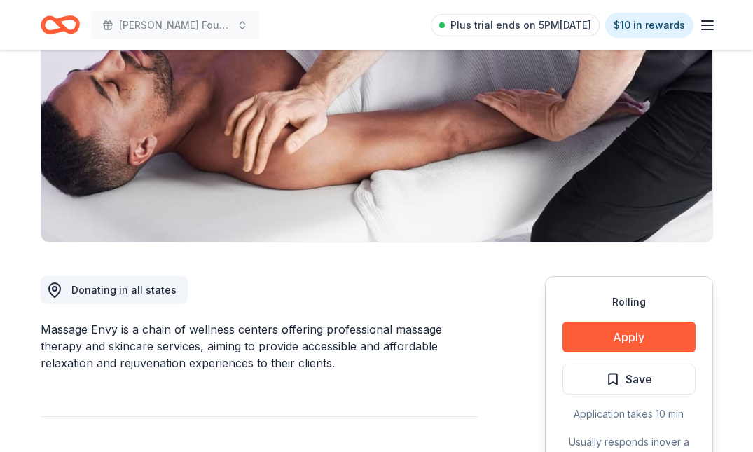
scroll to position [216, 0]
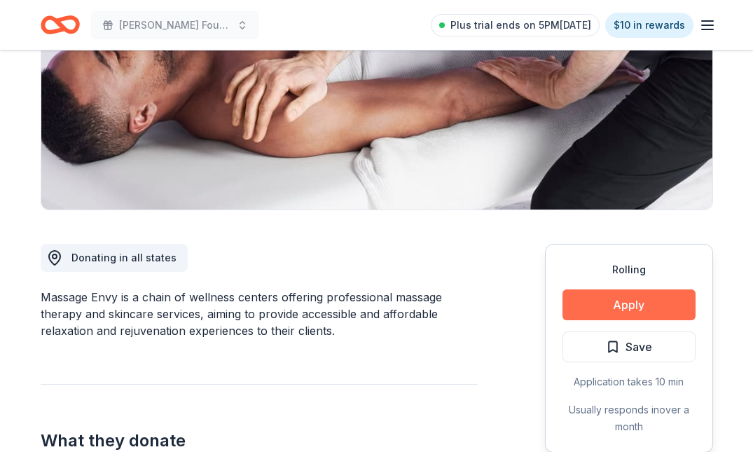
click at [623, 305] on button "Apply" at bounding box center [628, 304] width 133 height 31
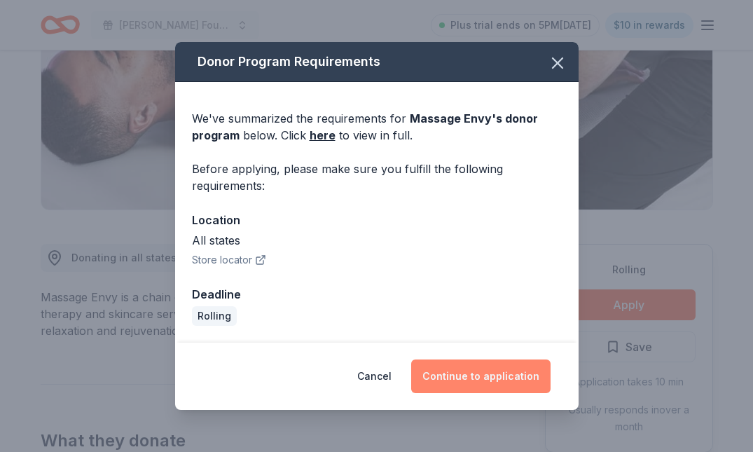
click at [524, 366] on button "Continue to application" at bounding box center [480, 376] width 139 height 34
